Goal: Information Seeking & Learning: Learn about a topic

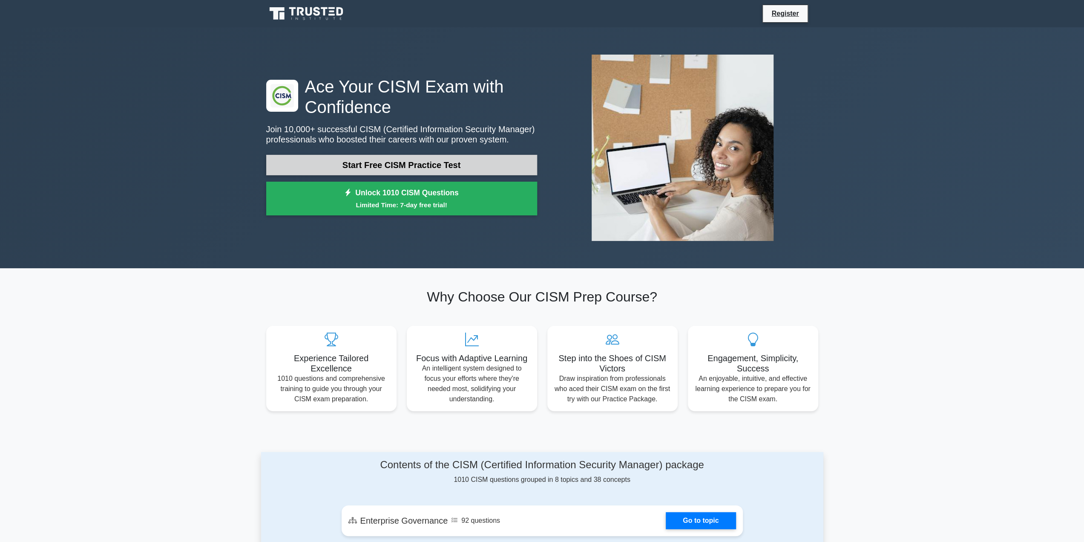
click at [467, 168] on link "Start Free CISM Practice Test" at bounding box center [401, 165] width 271 height 20
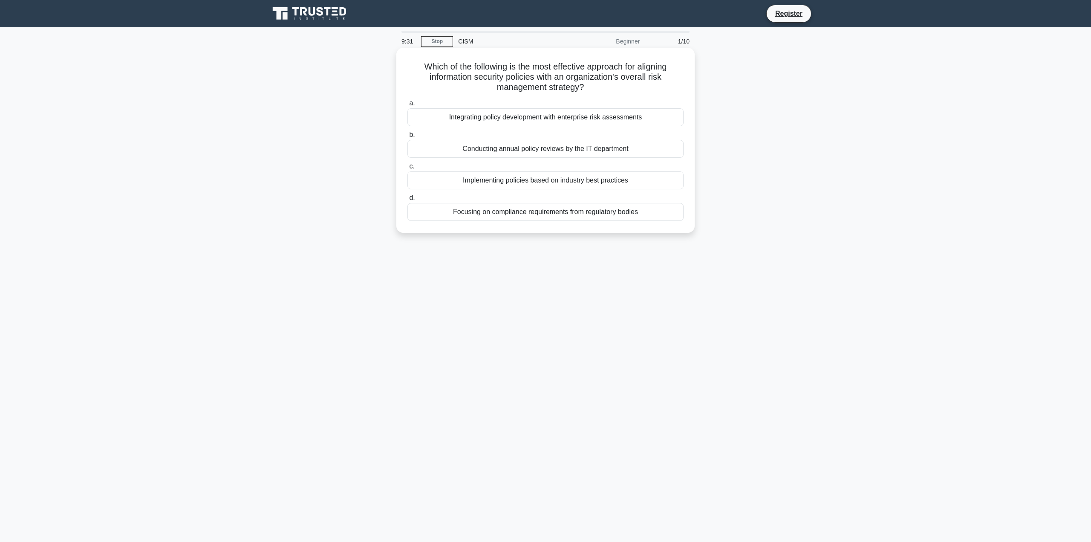
click at [526, 121] on div "Integrating policy development with enterprise risk assessments" at bounding box center [545, 117] width 276 height 18
click at [407, 106] on input "a. Integrating policy development with enterprise risk assessments" at bounding box center [407, 104] width 0 height 6
click at [580, 124] on div "Risk-based prioritization with regular compliance audits" at bounding box center [545, 117] width 276 height 18
click at [407, 106] on input "a. Risk-based prioritization with regular compliance audits" at bounding box center [407, 104] width 0 height 6
click at [562, 119] on div "Regularly conduct ethics workshops and simulations" at bounding box center [545, 117] width 276 height 18
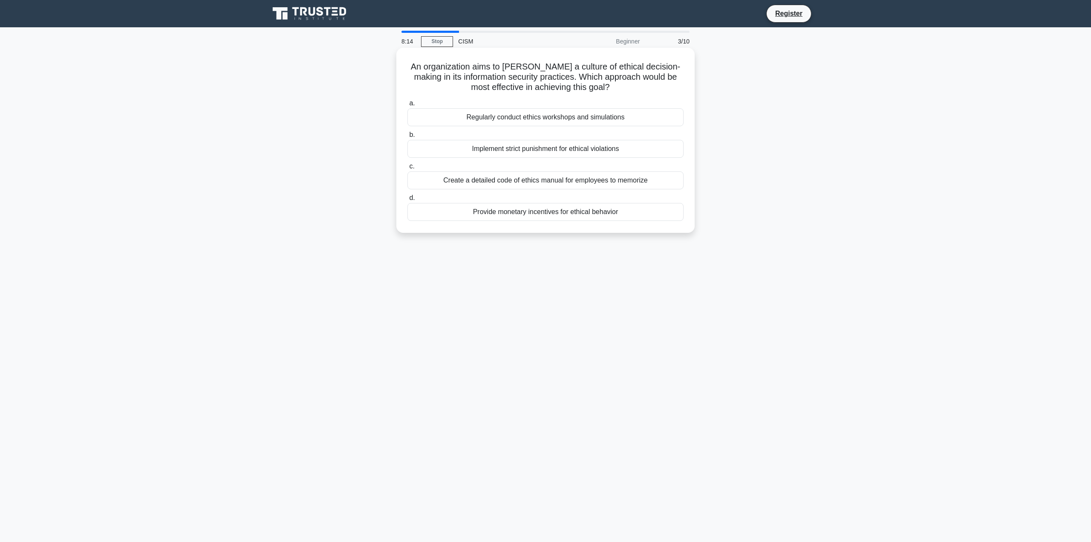
click at [407, 106] on input "a. Regularly conduct ethics workshops and simulations" at bounding box center [407, 104] width 0 height 6
drag, startPoint x: 604, startPoint y: 122, endPoint x: 601, endPoint y: 117, distance: 5.9
click at [603, 121] on div "Develop custom security protocols for each individual API integration" at bounding box center [545, 117] width 276 height 18
click at [593, 118] on div "Develop custom security protocols for each individual API integration" at bounding box center [545, 117] width 276 height 18
click at [407, 106] on input "a. Develop custom security protocols for each individual API integration" at bounding box center [407, 104] width 0 height 6
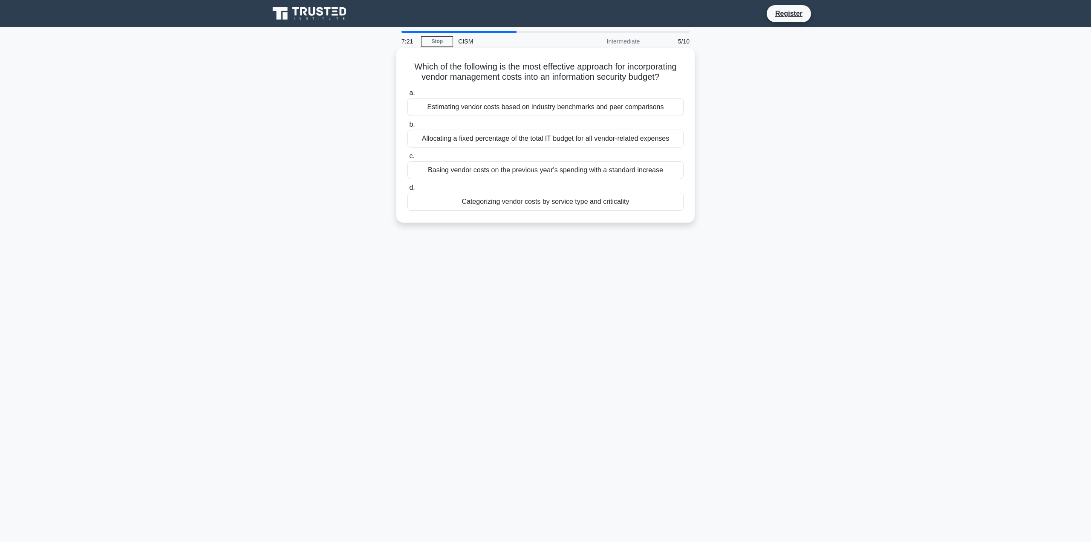
click at [590, 217] on div "Which of the following is the most effective approach for incorporating vendor …" at bounding box center [545, 135] width 291 height 168
click at [607, 202] on div "Categorizing vendor costs by service type and criticality" at bounding box center [545, 202] width 276 height 18
click at [407, 190] on input "d. Categorizing vendor costs by service type and criticality" at bounding box center [407, 188] width 0 height 6
click at [520, 165] on div "Simplified user management and access rights administration" at bounding box center [545, 170] width 276 height 18
click at [407, 159] on input "c. Simplified user management and access rights administration" at bounding box center [407, 156] width 0 height 6
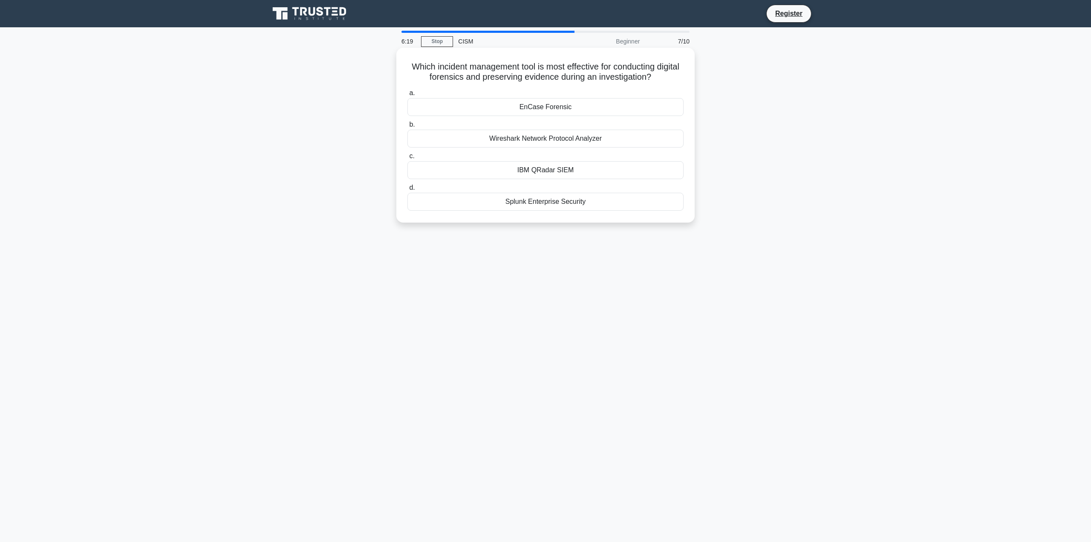
click at [567, 110] on div "EnCase Forensic" at bounding box center [545, 107] width 276 height 18
click at [407, 96] on input "a. EnCase Forensic" at bounding box center [407, 93] width 0 height 6
click at [578, 169] on div "Comprehensive documentation of all business processes" at bounding box center [545, 170] width 276 height 18
click at [407, 159] on input "c. Comprehensive documentation of all business processes" at bounding box center [407, 156] width 0 height 6
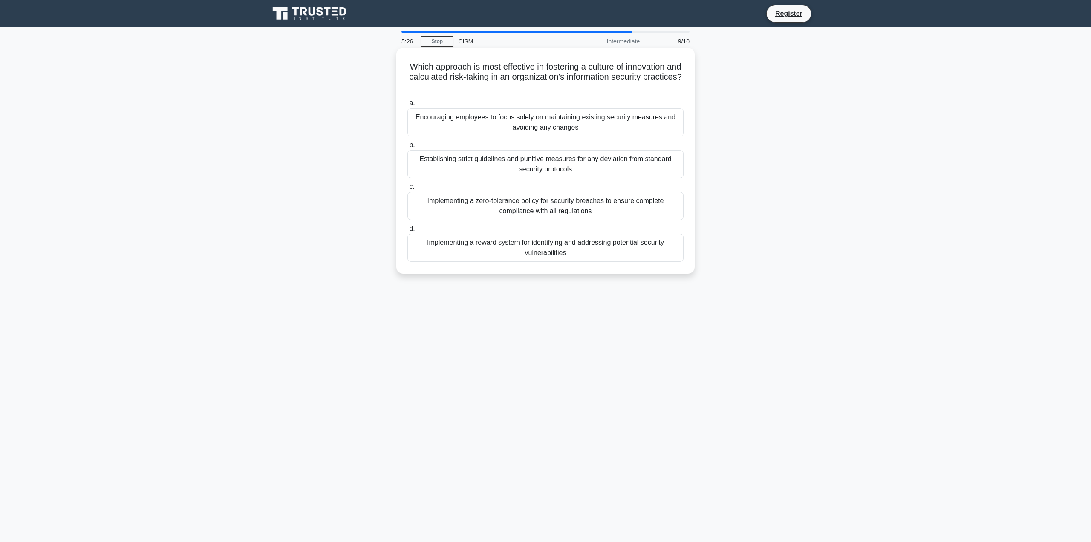
click at [609, 209] on div "Implementing a zero-tolerance policy for security breaches to ensure complete c…" at bounding box center [545, 206] width 276 height 28
click at [407, 190] on input "c. Implementing a zero-tolerance policy for security breaches to ensure complet…" at bounding box center [407, 187] width 0 height 6
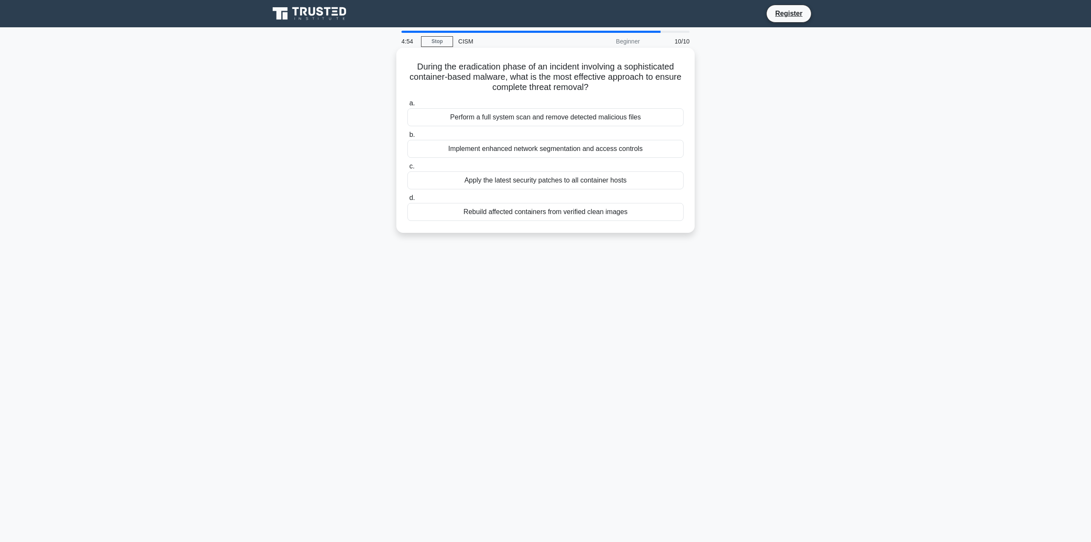
click at [589, 213] on div "Rebuild affected containers from verified clean images" at bounding box center [545, 212] width 276 height 18
click at [407, 201] on input "d. Rebuild affected containers from verified clean images" at bounding box center [407, 198] width 0 height 6
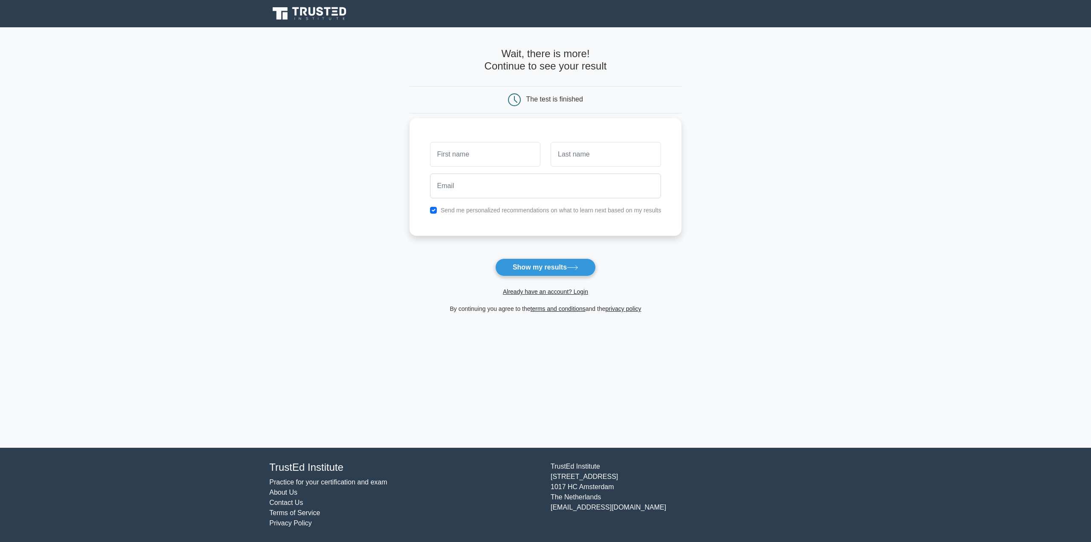
click at [461, 213] on label "Send me personalized recommendations on what to learn next based on my results" at bounding box center [551, 210] width 221 height 7
click at [436, 209] on input "checkbox" at bounding box center [433, 210] width 7 height 7
checkbox input "false"
click at [455, 149] on input "text" at bounding box center [485, 154] width 110 height 25
type input "ahmad"
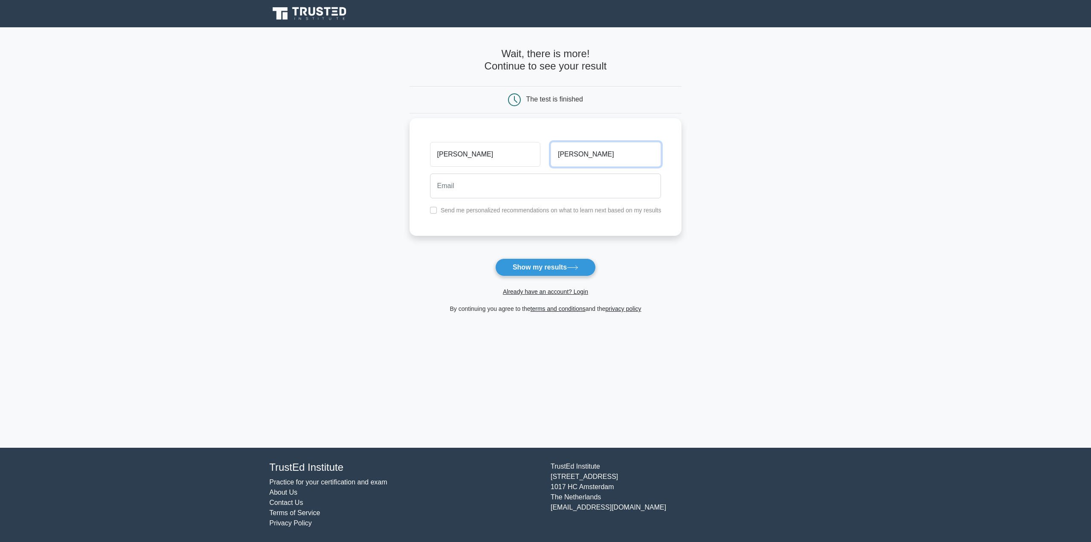
type input "qutob"
type input "ahmad_qutob@hotmail.com"
click at [442, 248] on form "Wait, there is more! Continue to see your result The test is finished ahmad qut…" at bounding box center [545, 181] width 272 height 266
click at [535, 259] on button "Show my results" at bounding box center [545, 267] width 101 height 18
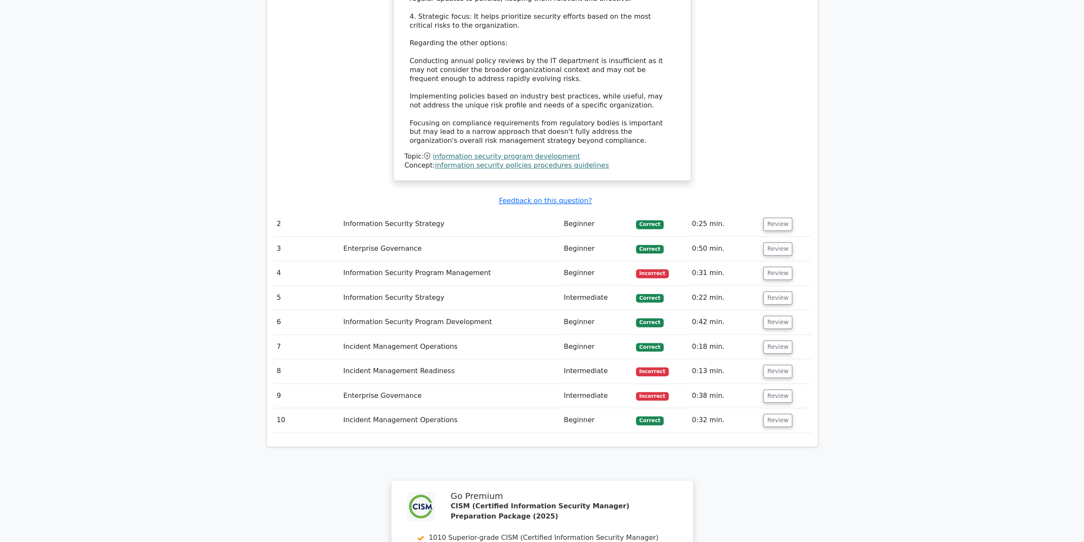
scroll to position [1065, 0]
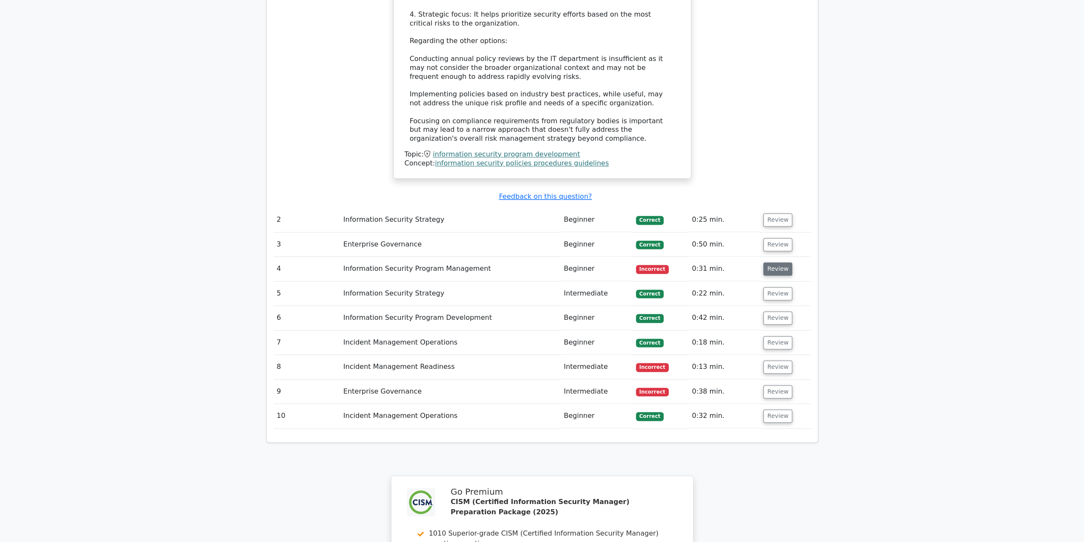
click at [776, 262] on button "Review" at bounding box center [777, 268] width 29 height 13
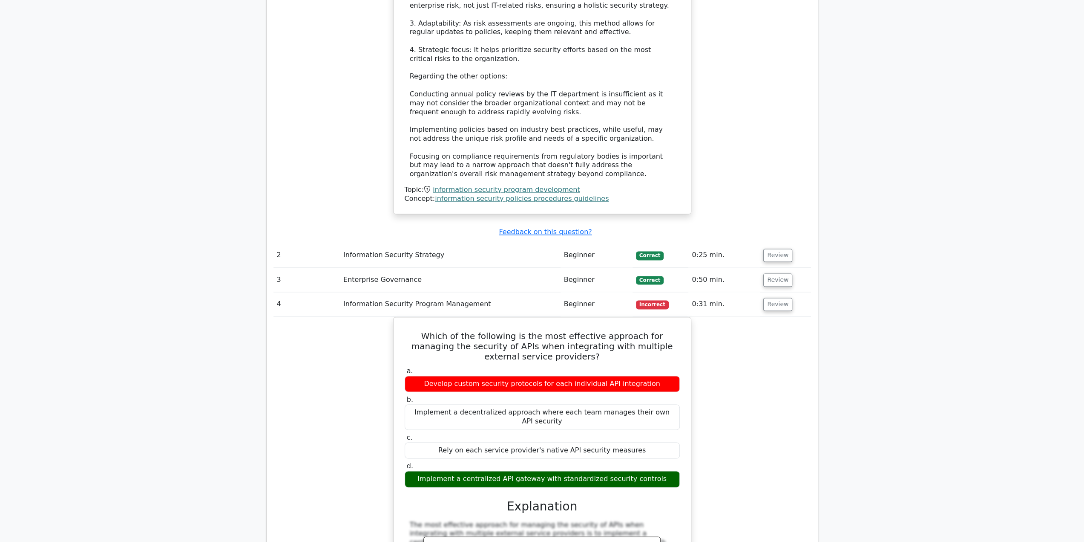
scroll to position [1023, 0]
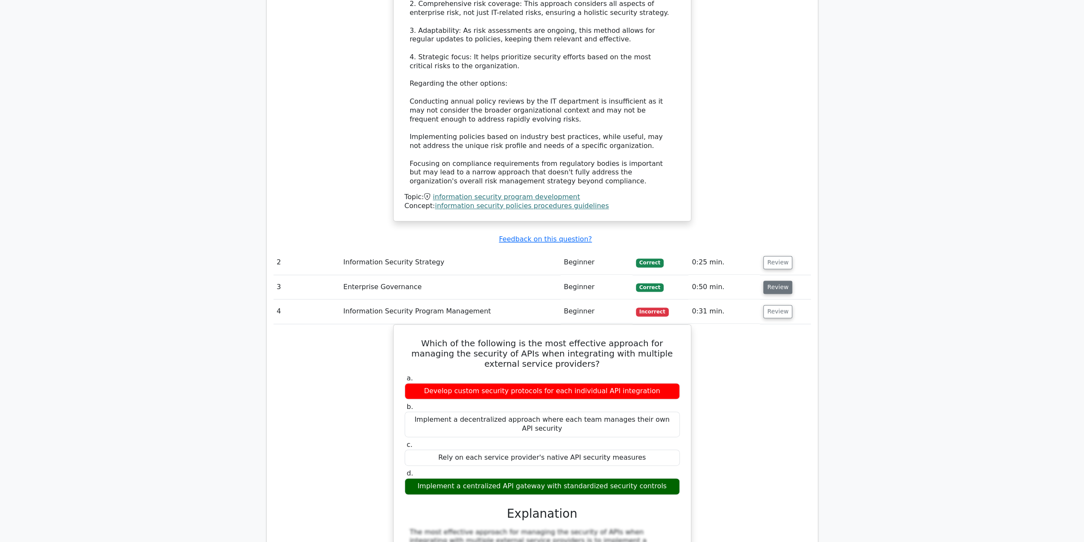
click at [786, 280] on button "Review" at bounding box center [777, 286] width 29 height 13
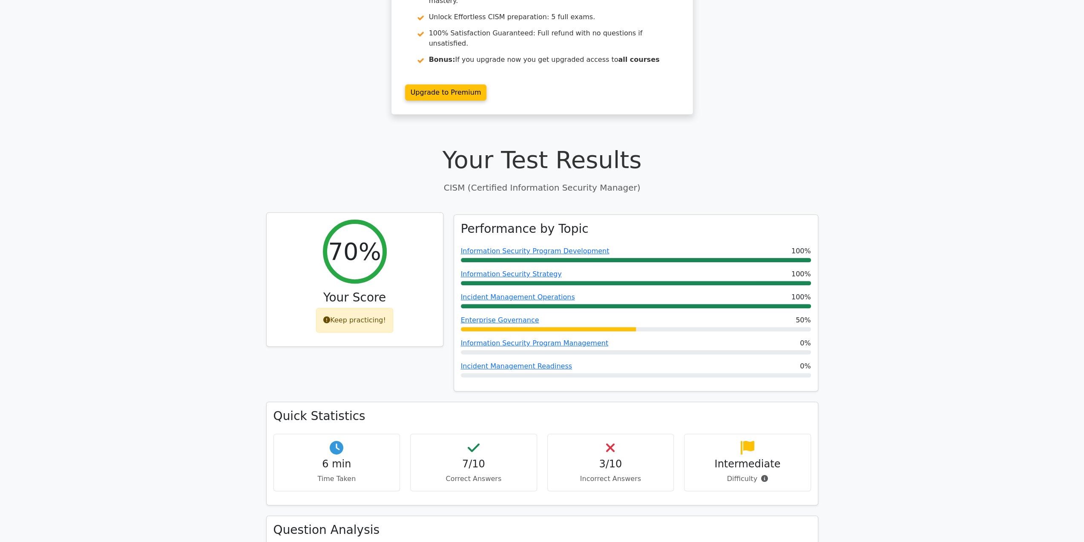
scroll to position [298, 0]
